Goal: Task Accomplishment & Management: Use online tool/utility

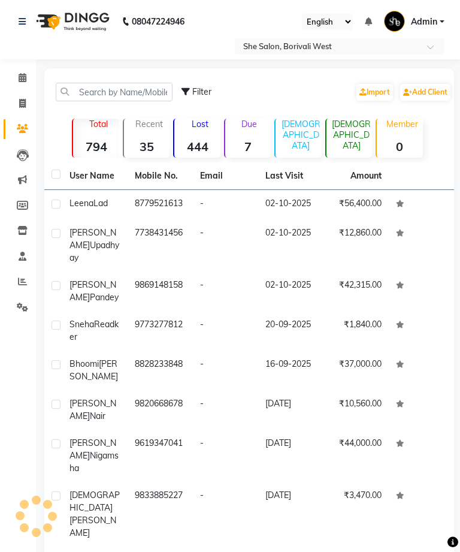
click at [135, 94] on input "text" at bounding box center [114, 92] width 117 height 19
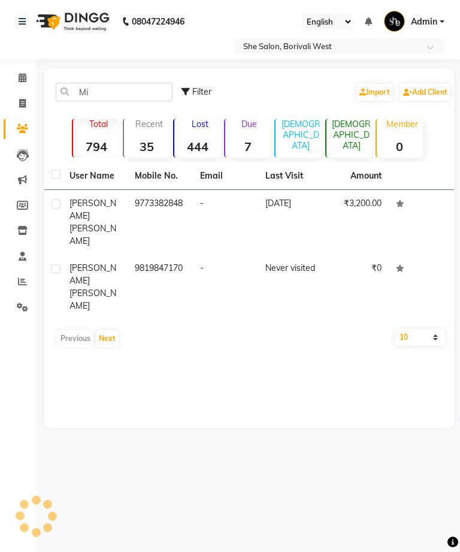
type input "M"
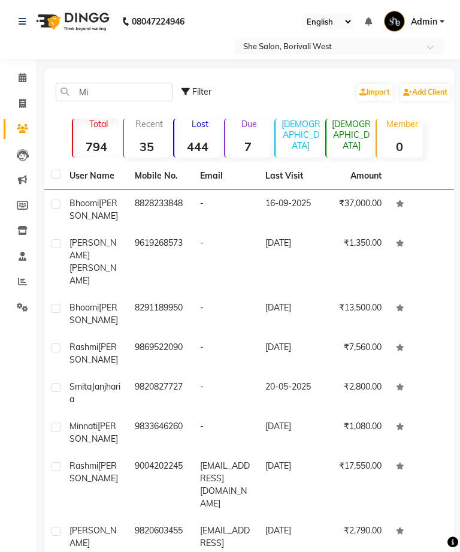
type input "M"
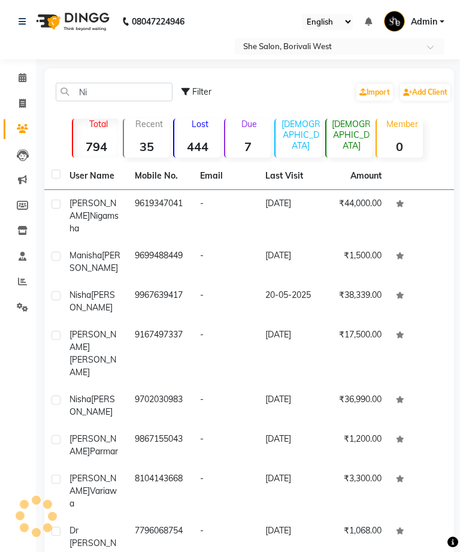
type input "N"
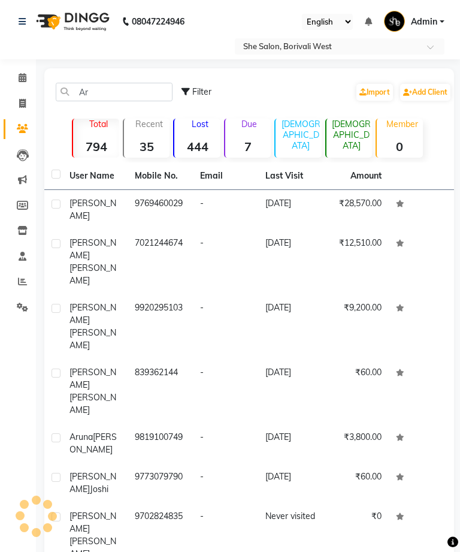
type input "A"
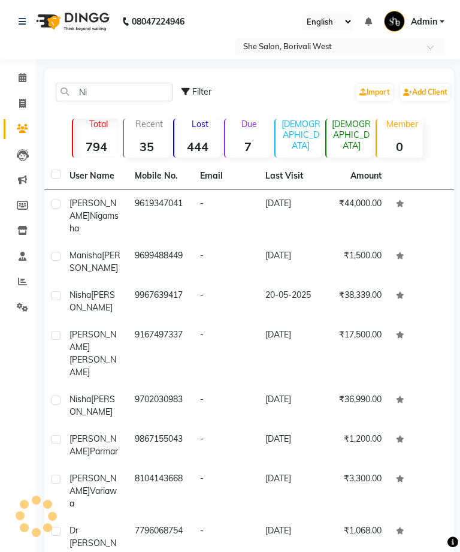
type input "N"
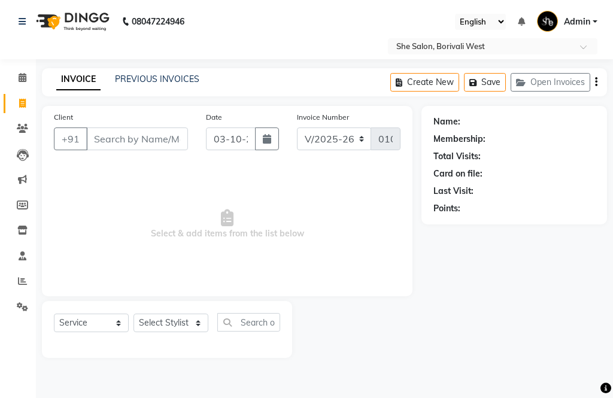
select select "5115"
select select "service"
select select "32355"
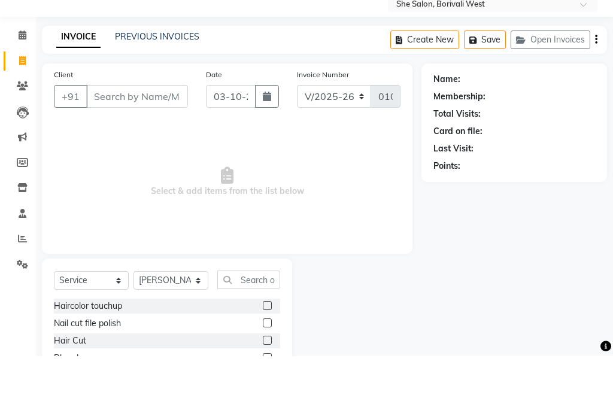
click at [183, 74] on link "PREVIOUS INVOICES" at bounding box center [157, 79] width 84 height 11
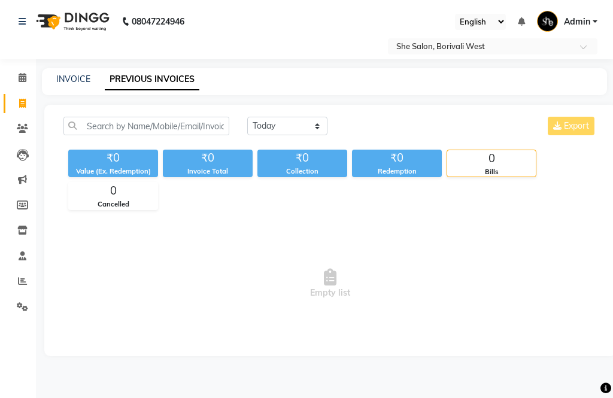
click at [298, 113] on div "Today Yesterday Custom Range Export ₹0 Value (Ex. Redemption) ₹0 Invoice Total …" at bounding box center [330, 231] width 572 height 252
click at [283, 130] on select "Today Yesterday Custom Range" at bounding box center [287, 126] width 80 height 19
select select "range"
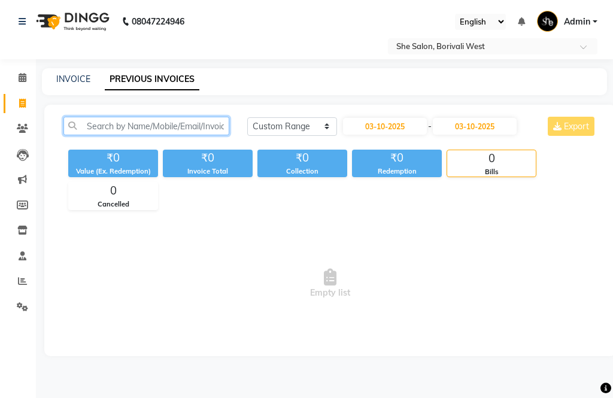
click at [172, 123] on input "text" at bounding box center [147, 126] width 166 height 19
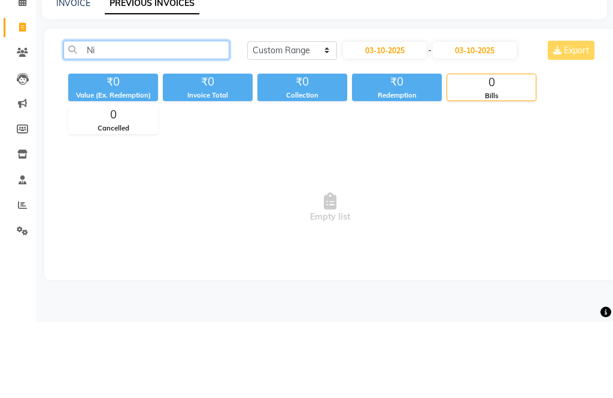
type input "N"
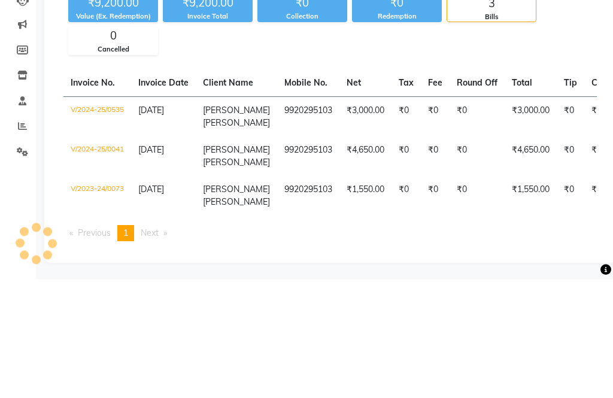
scroll to position [30, 0]
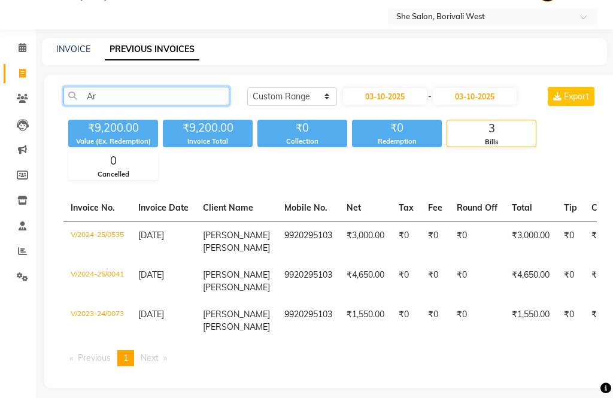
type input "A"
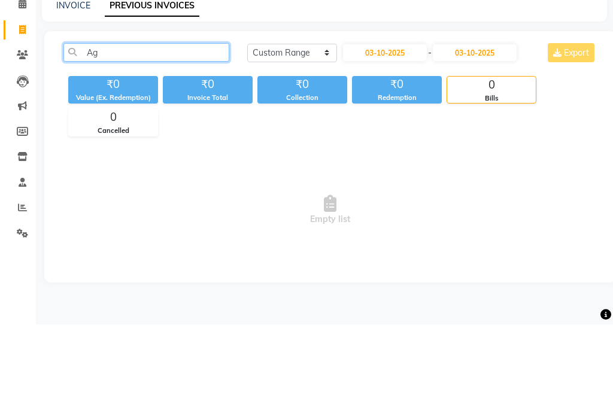
type input "A"
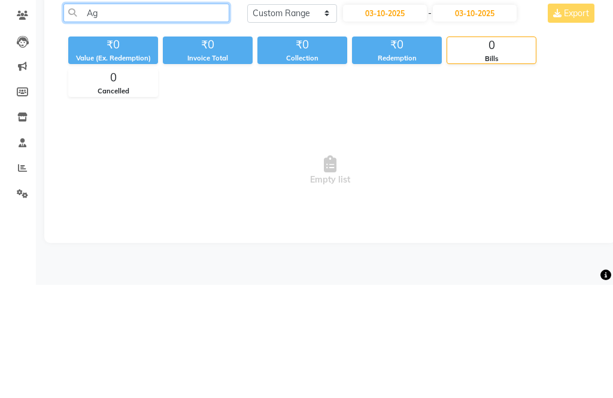
type input "A"
type input "Nishtha"
